Goal: Information Seeking & Learning: Learn about a topic

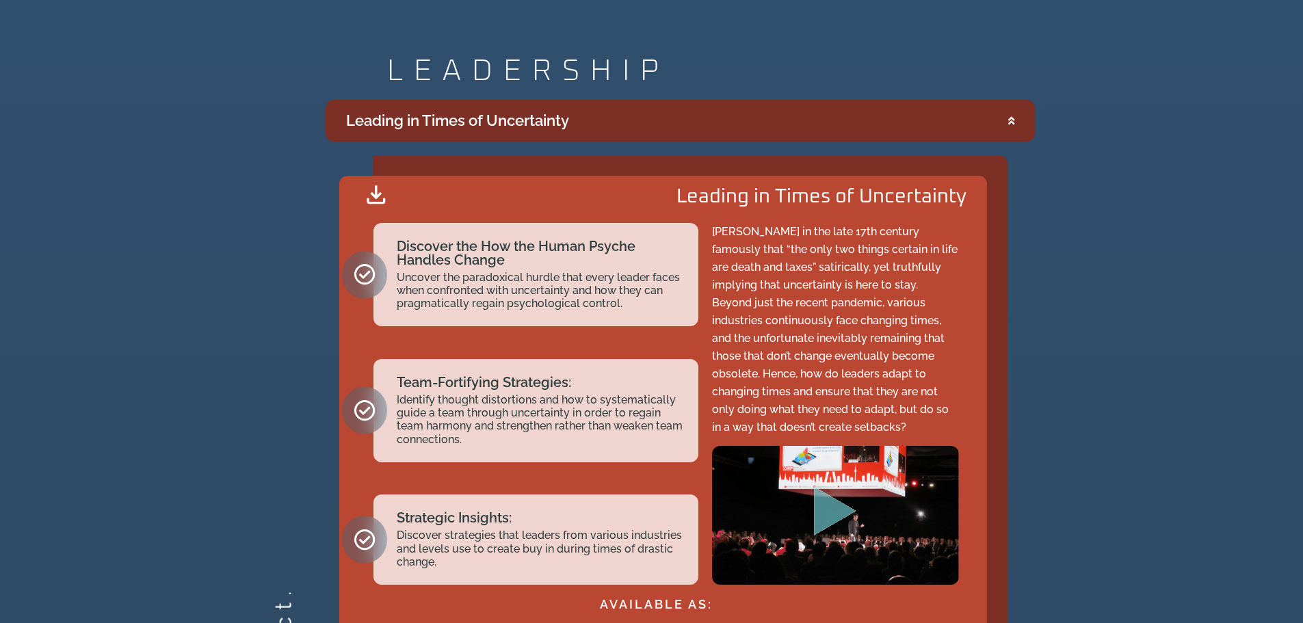
scroll to position [2395, 0]
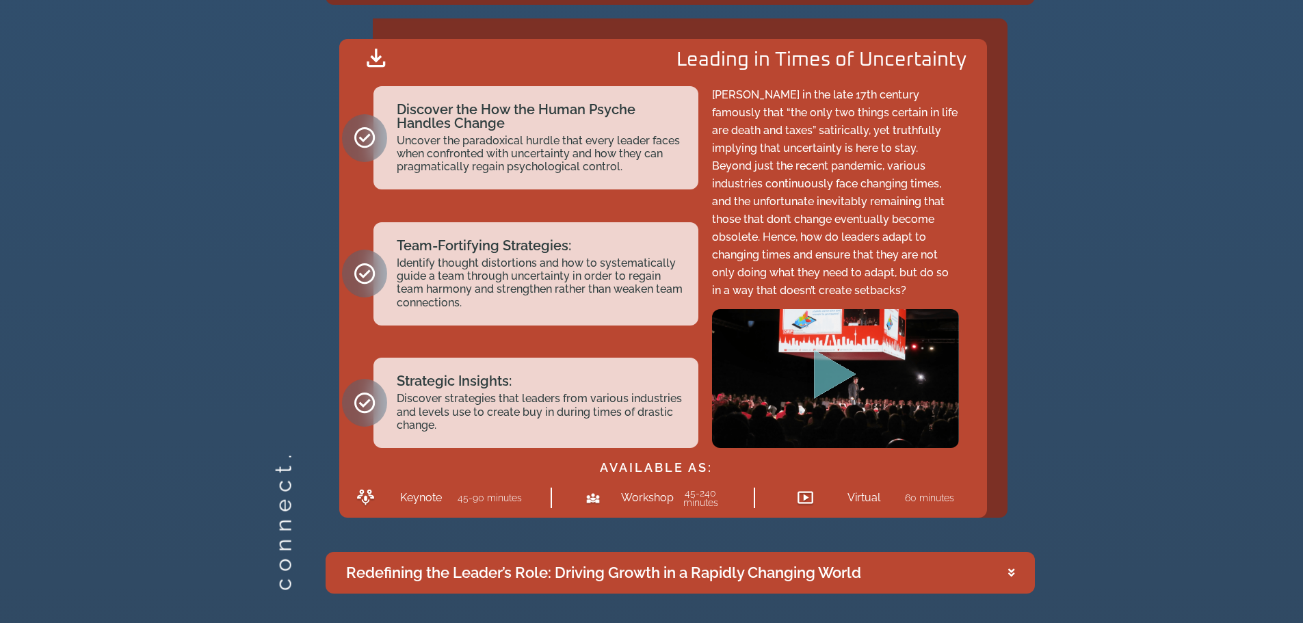
click at [732, 55] on h2 "Leading in Times of Uncertainty" at bounding box center [822, 61] width 290 height 20
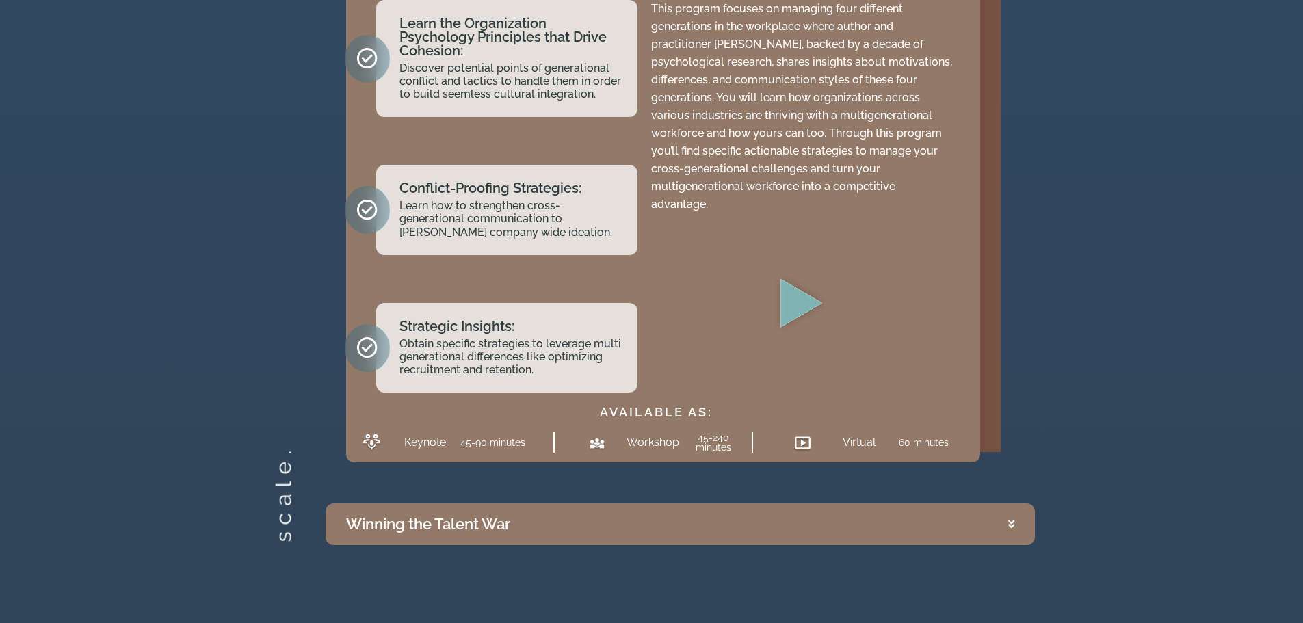
scroll to position [3421, 0]
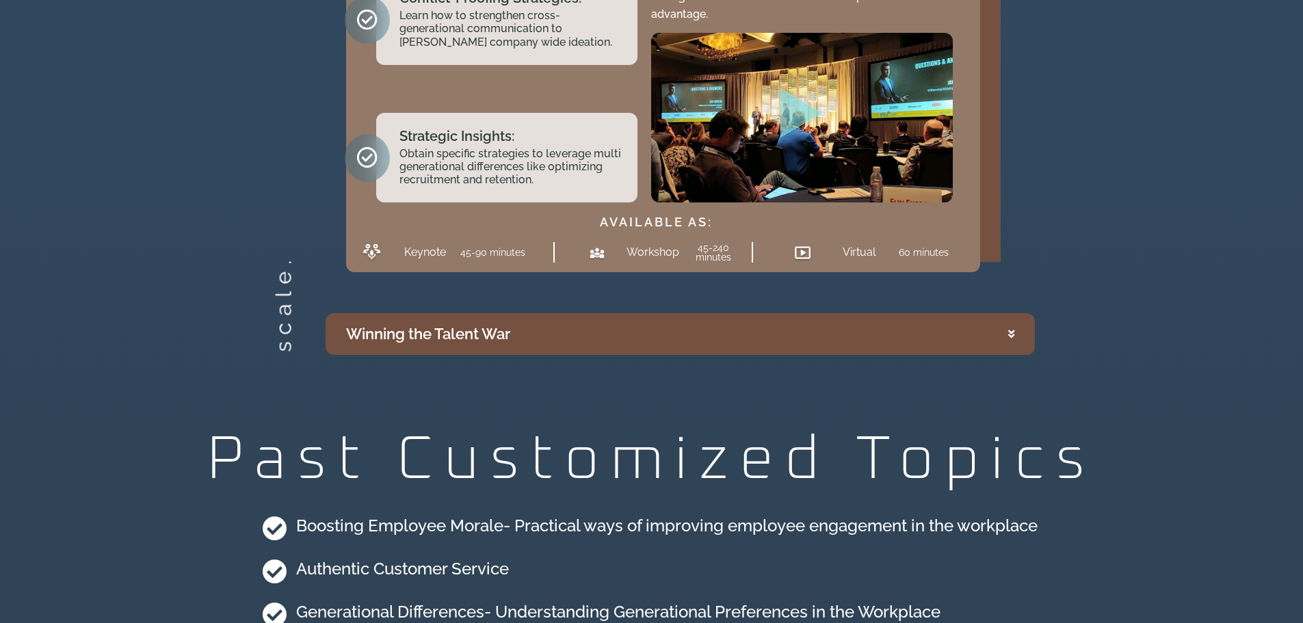
click at [1014, 322] on summary "Winning the Talent War" at bounding box center [680, 334] width 709 height 42
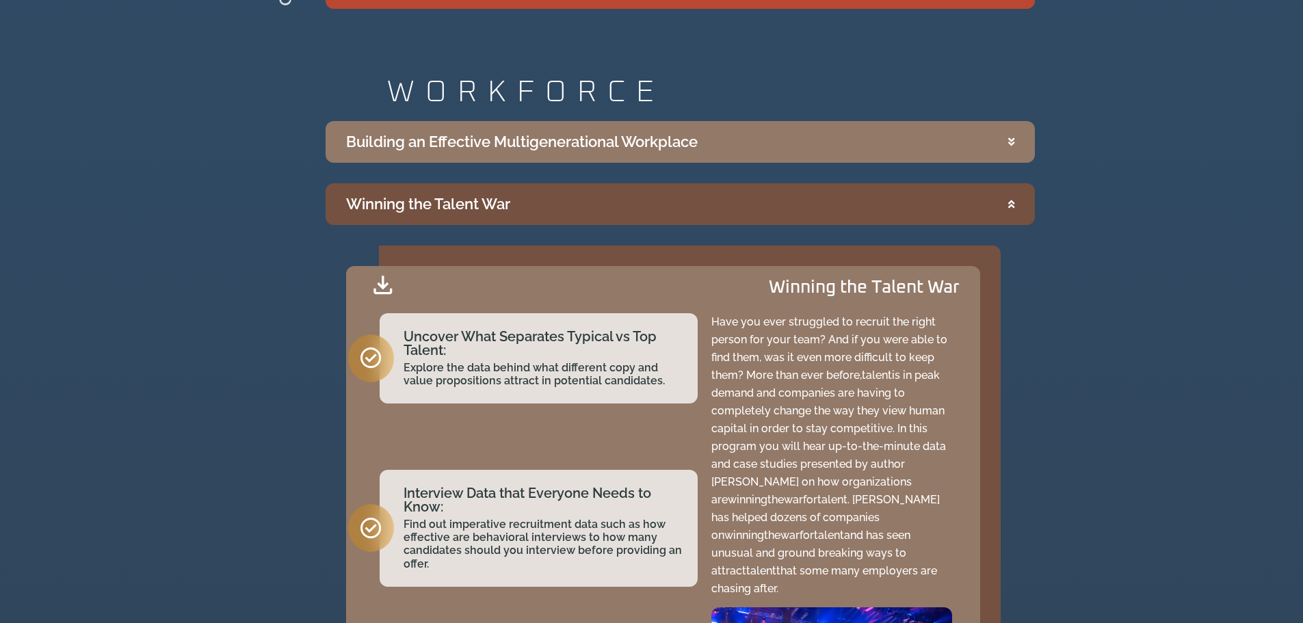
scroll to position [2979, 0]
click at [1010, 202] on icon "Accordion. Open links with Enter or Space, close with Escape, and navigate with…" at bounding box center [1011, 205] width 6 height 10
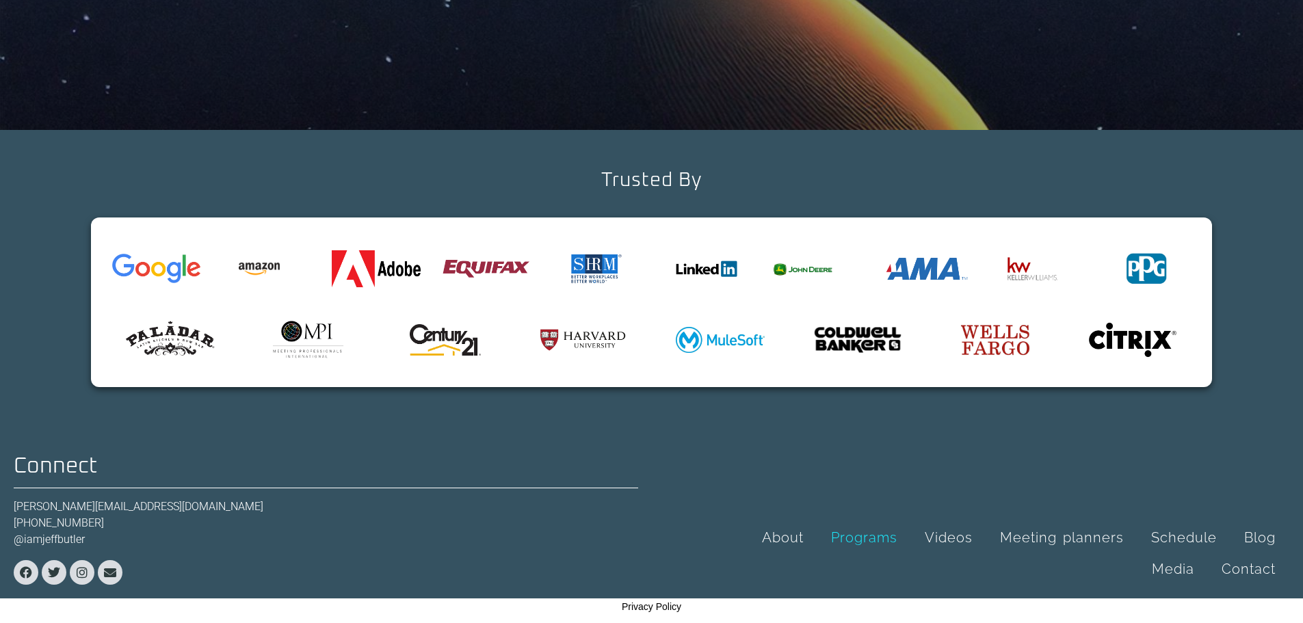
scroll to position [0, 0]
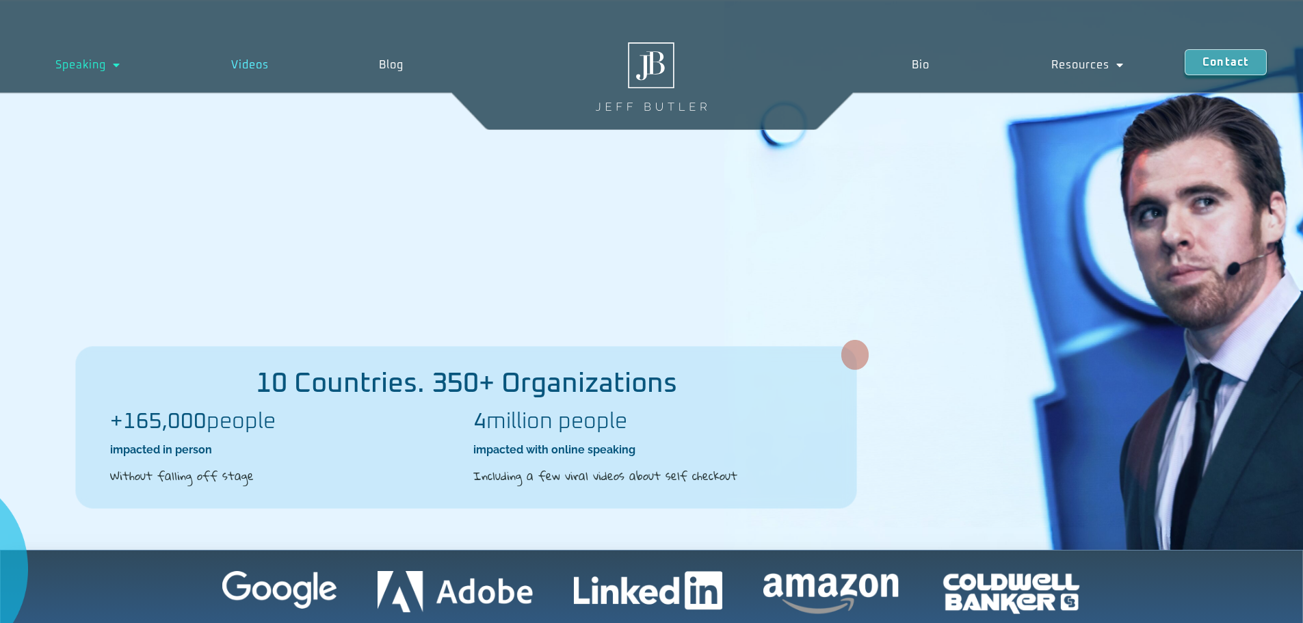
click at [249, 61] on link "Videos" at bounding box center [250, 64] width 148 height 31
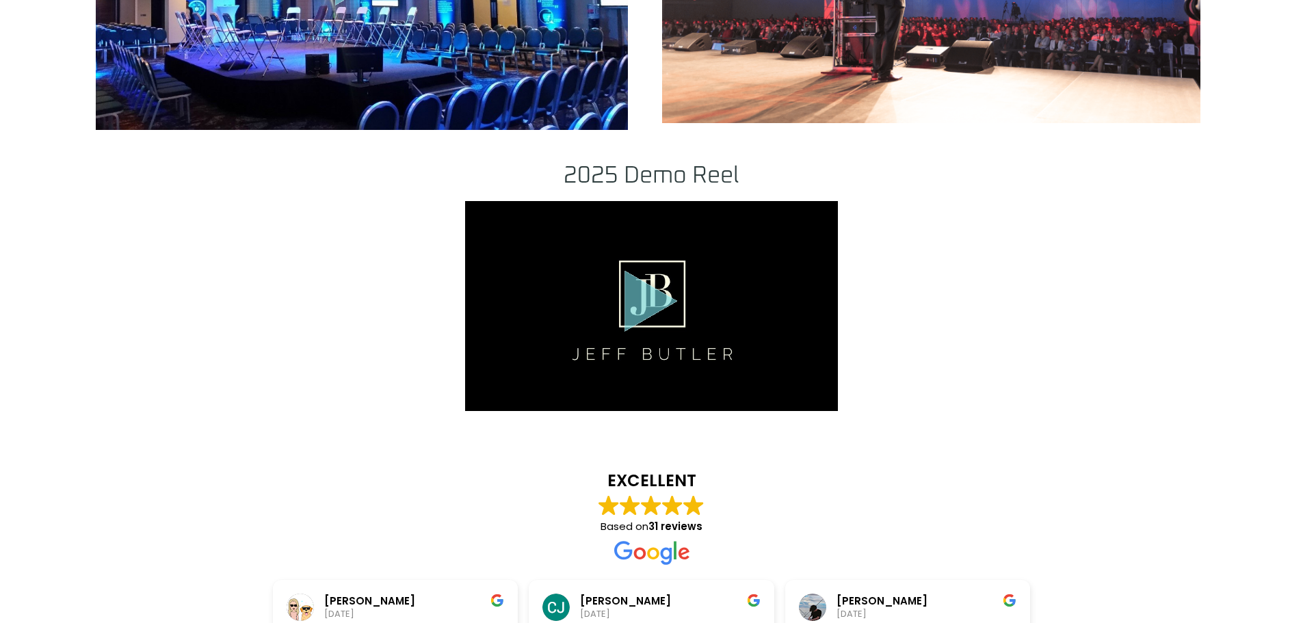
scroll to position [1710, 0]
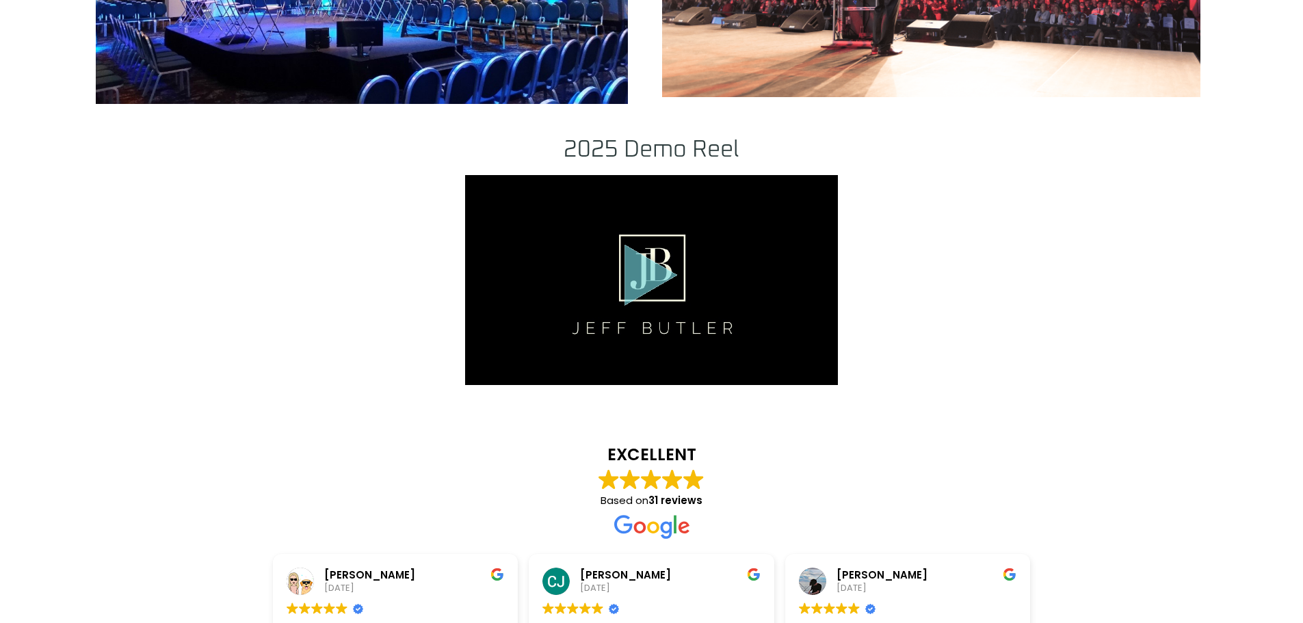
click at [730, 272] on div ".st0{fill:#FFF;fill-opacity:.39}.st1{fill:#5ADCE8;fill-opacity:.6}.st2{fill:non…" at bounding box center [652, 280] width 374 height 210
click at [963, 341] on div "2025 Demo Reel EXCELLENT Based on 31 reviews Linda Dodd June 12, 2024 Trustinde…" at bounding box center [652, 450] width 780 height 639
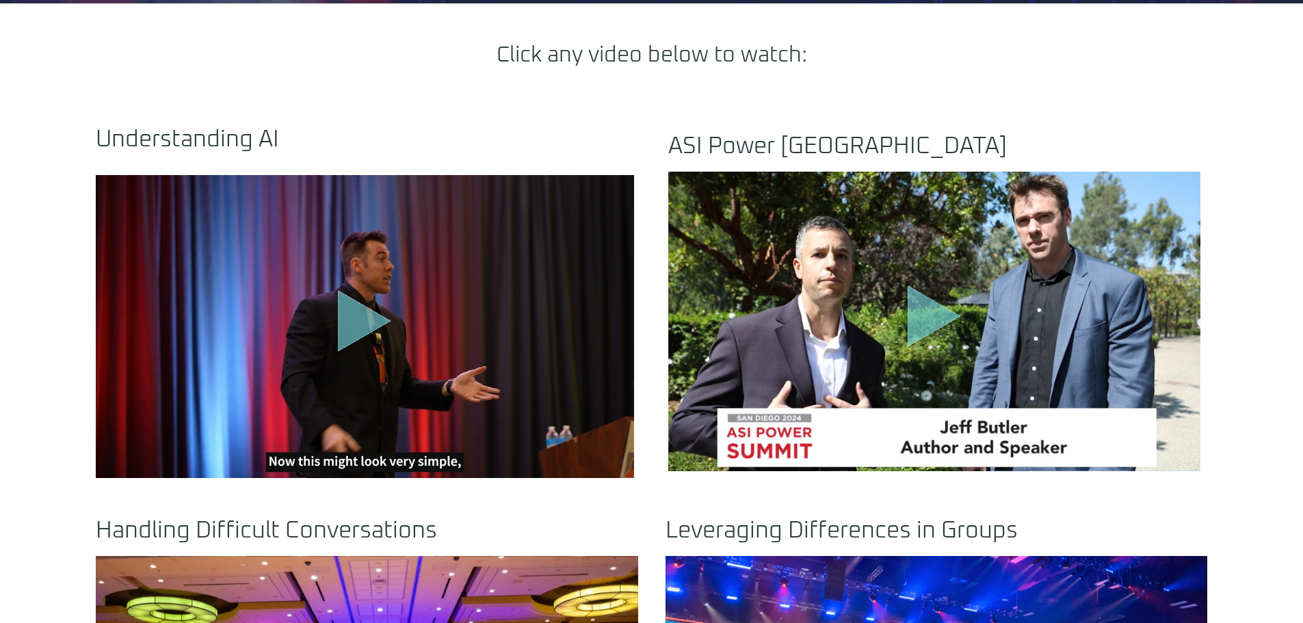
scroll to position [547, 0]
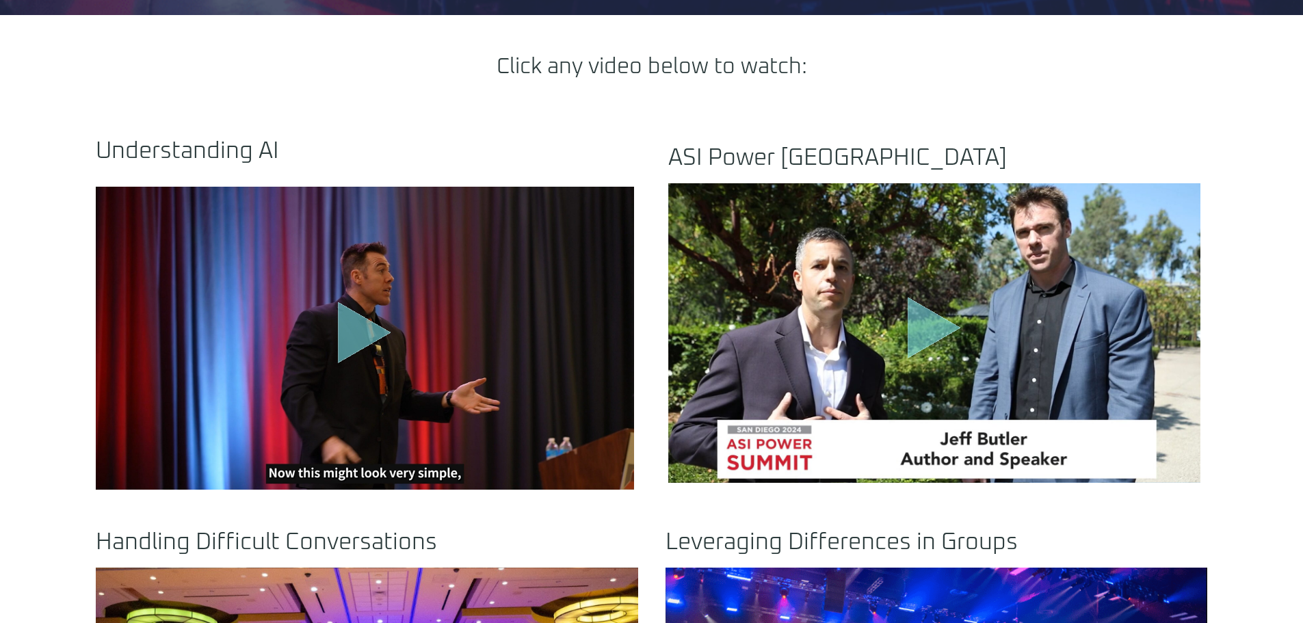
click at [391, 326] on icon ".st0{fill:#FFF;fill-opacity:.39}.st1{fill:#5ADCE8;fill-opacity:.6}.st2{fill:non…" at bounding box center [364, 336] width 68 height 68
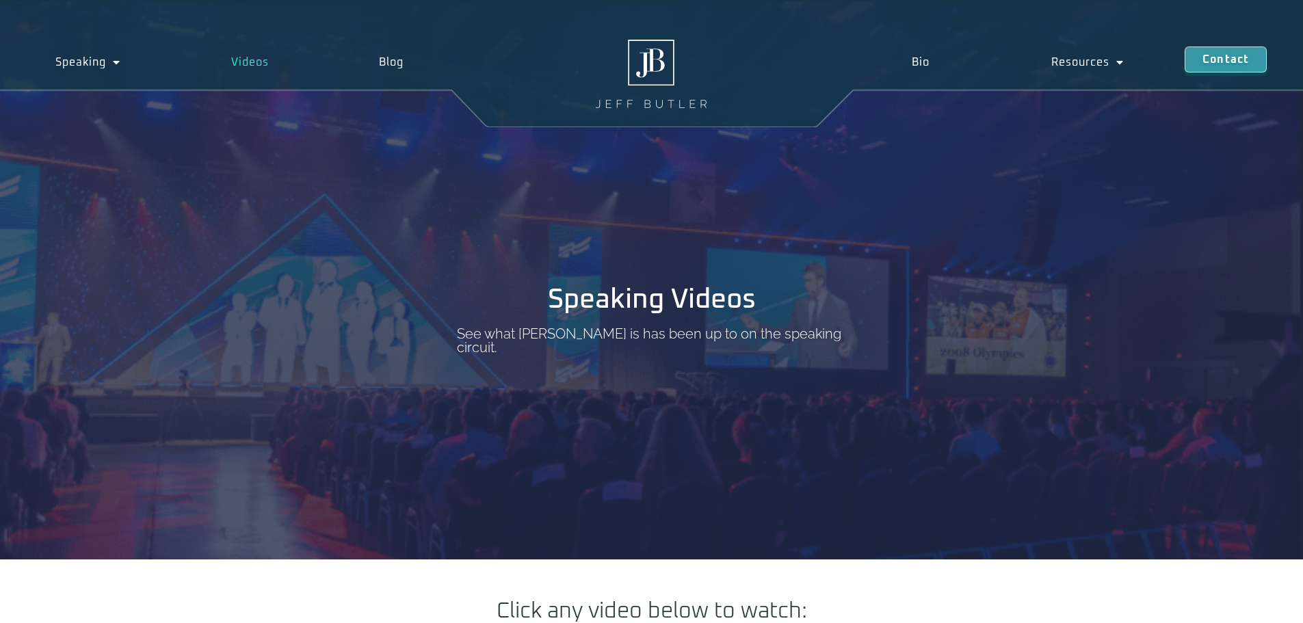
scroll to position [0, 0]
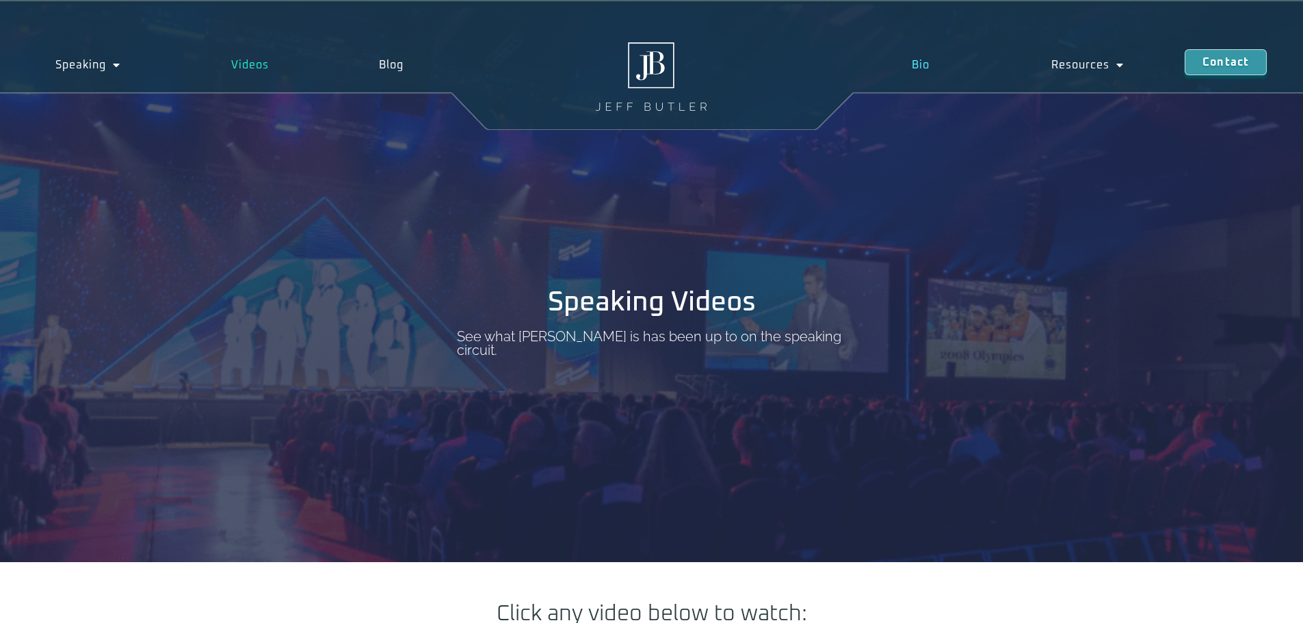
click at [922, 68] on link "Bio" at bounding box center [920, 64] width 140 height 31
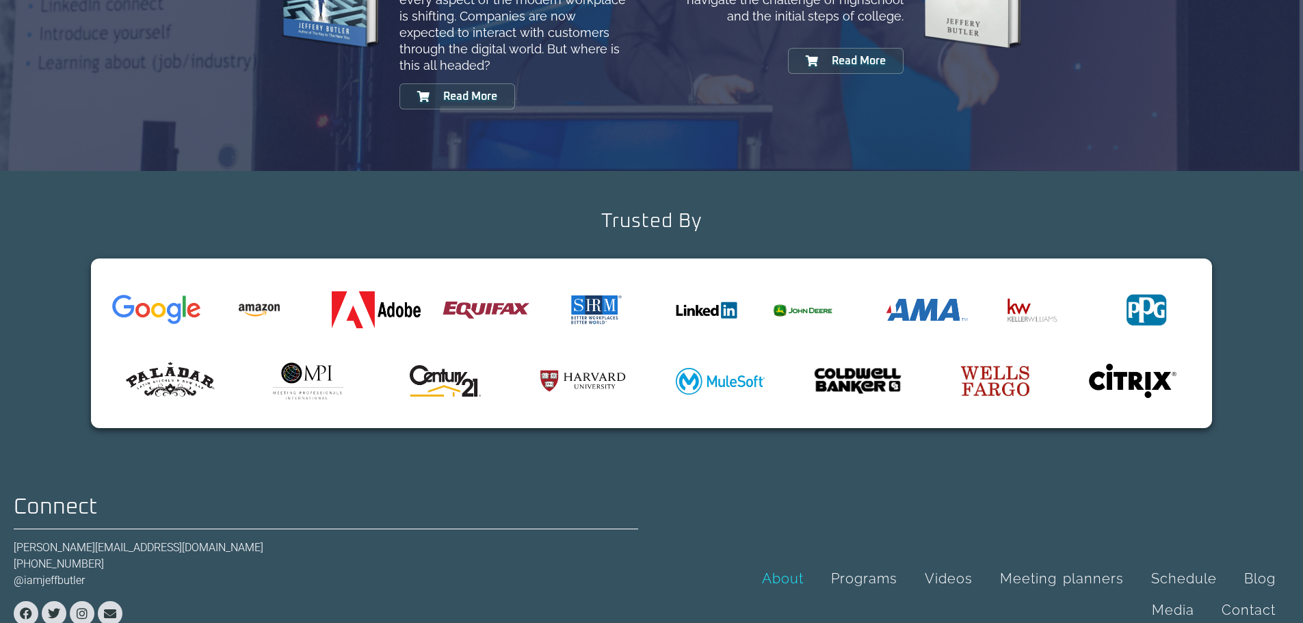
scroll to position [1574, 0]
